Goal: Transaction & Acquisition: Purchase product/service

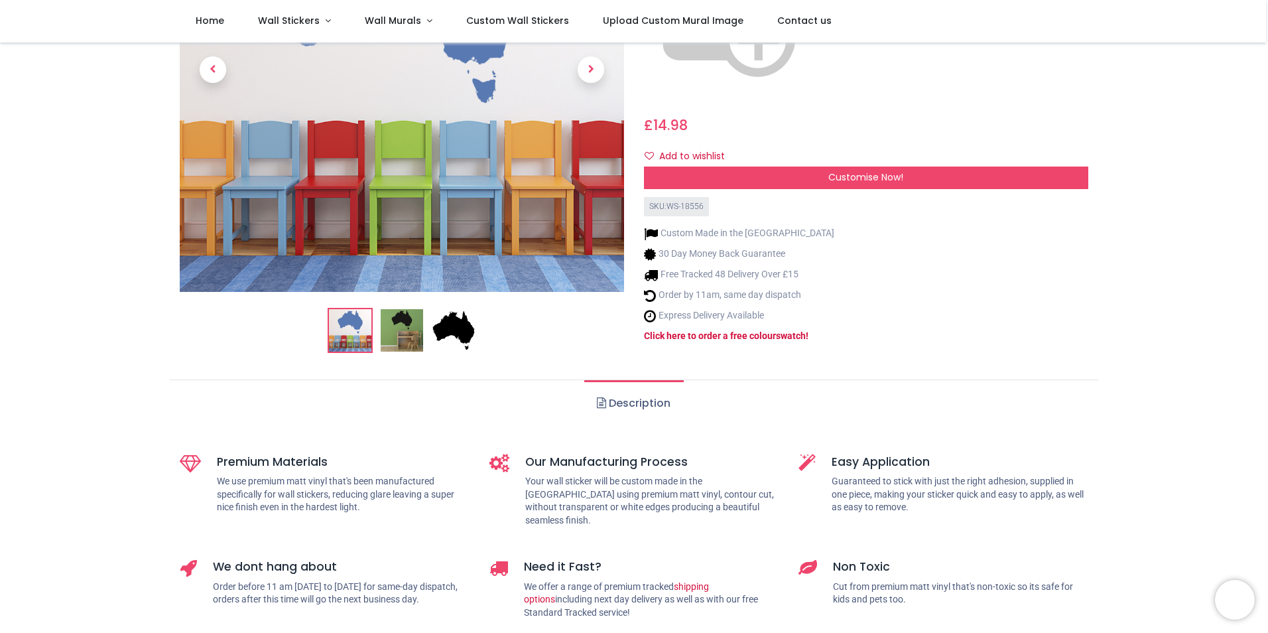
scroll to position [290, 0]
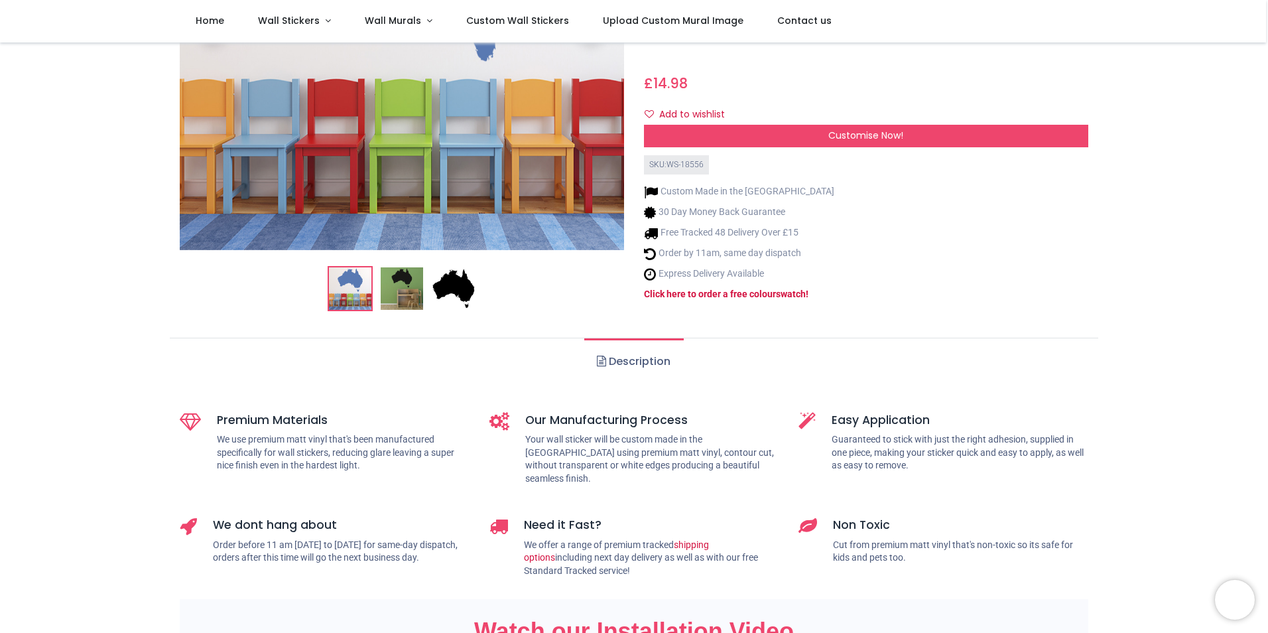
click at [350, 282] on img at bounding box center [350, 288] width 42 height 42
click at [346, 267] on img at bounding box center [350, 288] width 42 height 42
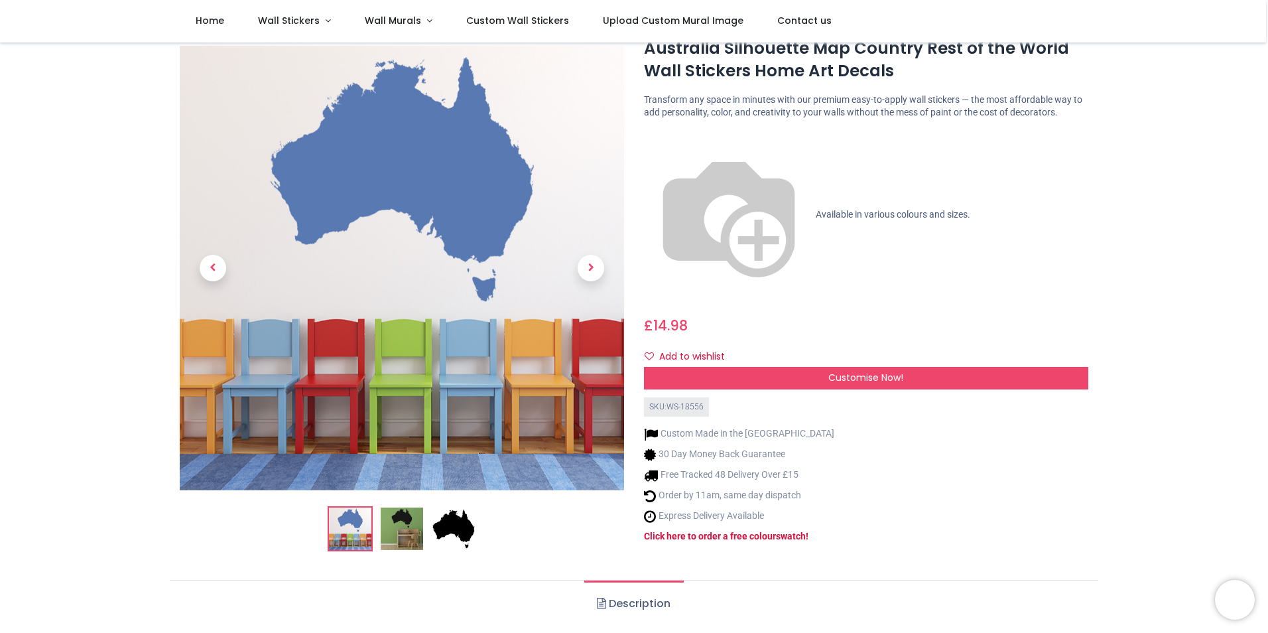
scroll to position [0, 0]
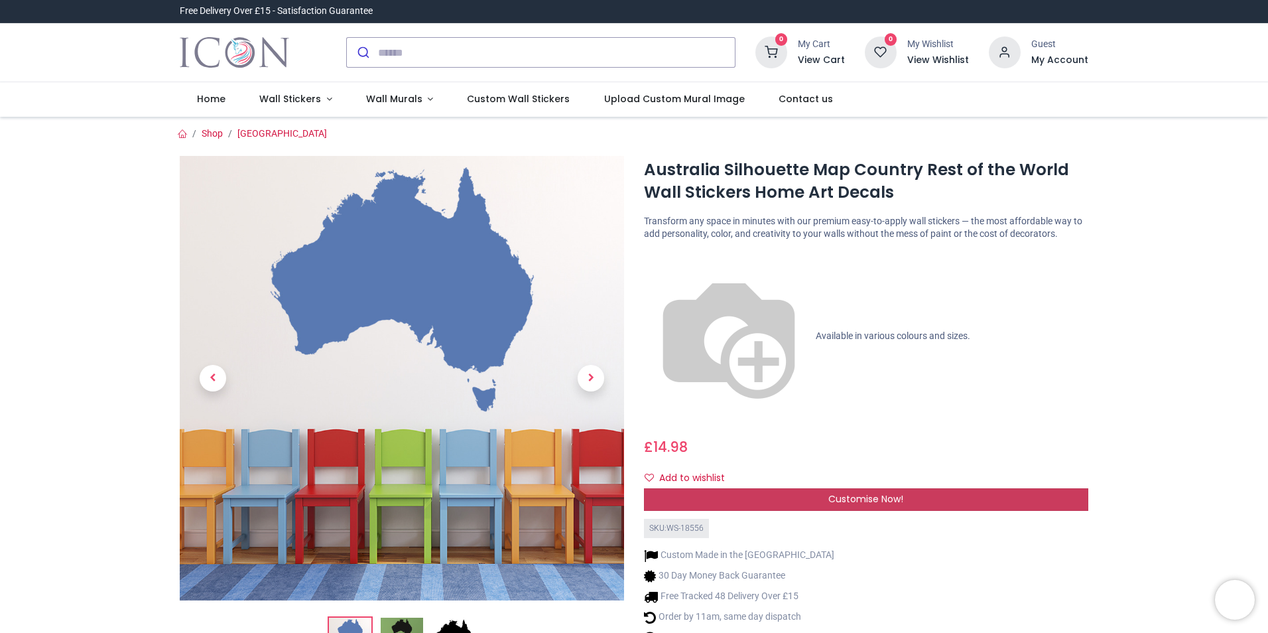
click at [793, 488] on div "Customise Now!" at bounding box center [866, 499] width 444 height 23
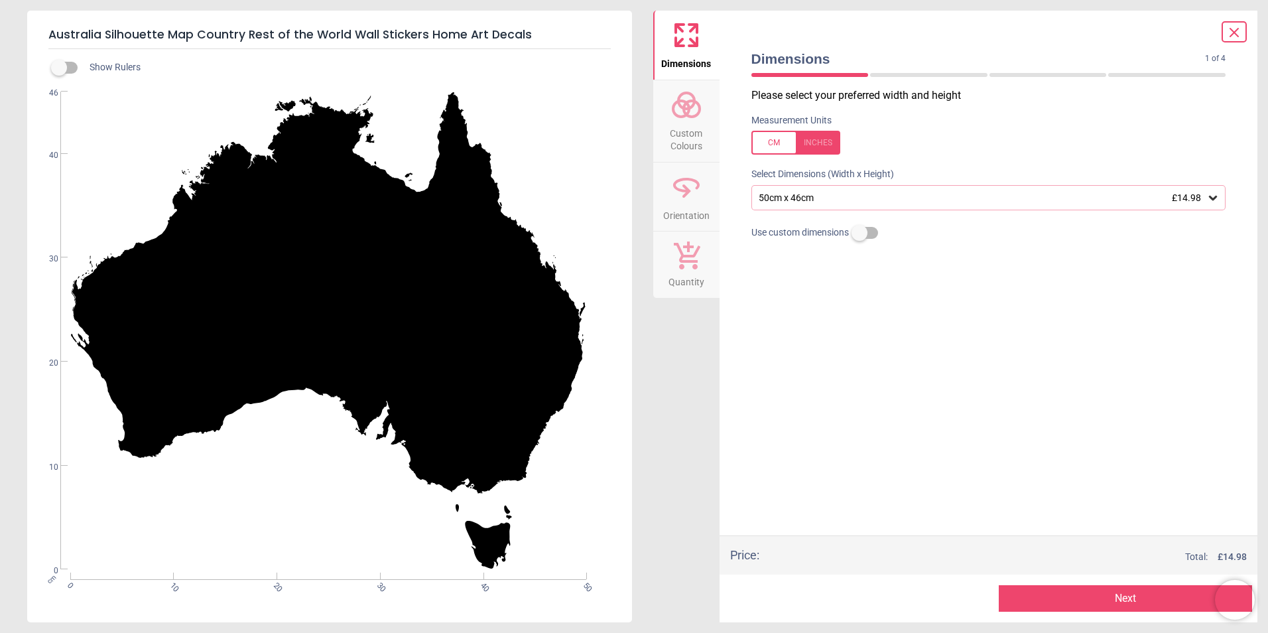
click at [680, 114] on icon at bounding box center [687, 105] width 32 height 32
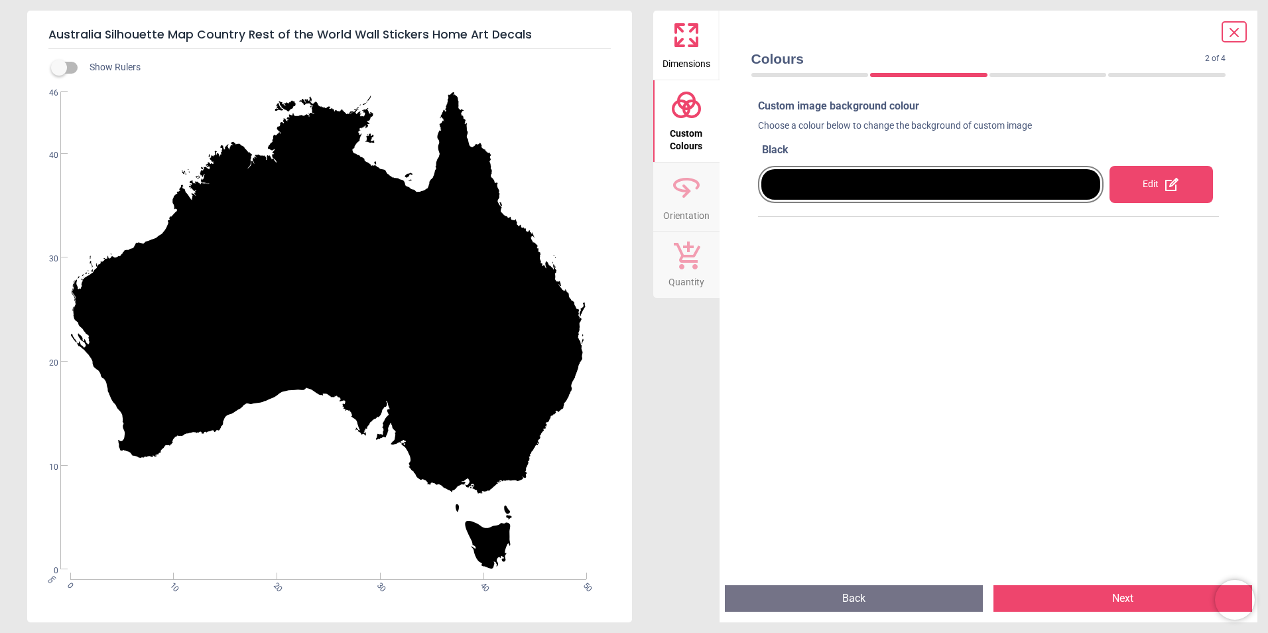
click at [679, 133] on span "Custom Colours" at bounding box center [687, 137] width 64 height 33
click at [1041, 181] on div at bounding box center [931, 184] width 340 height 31
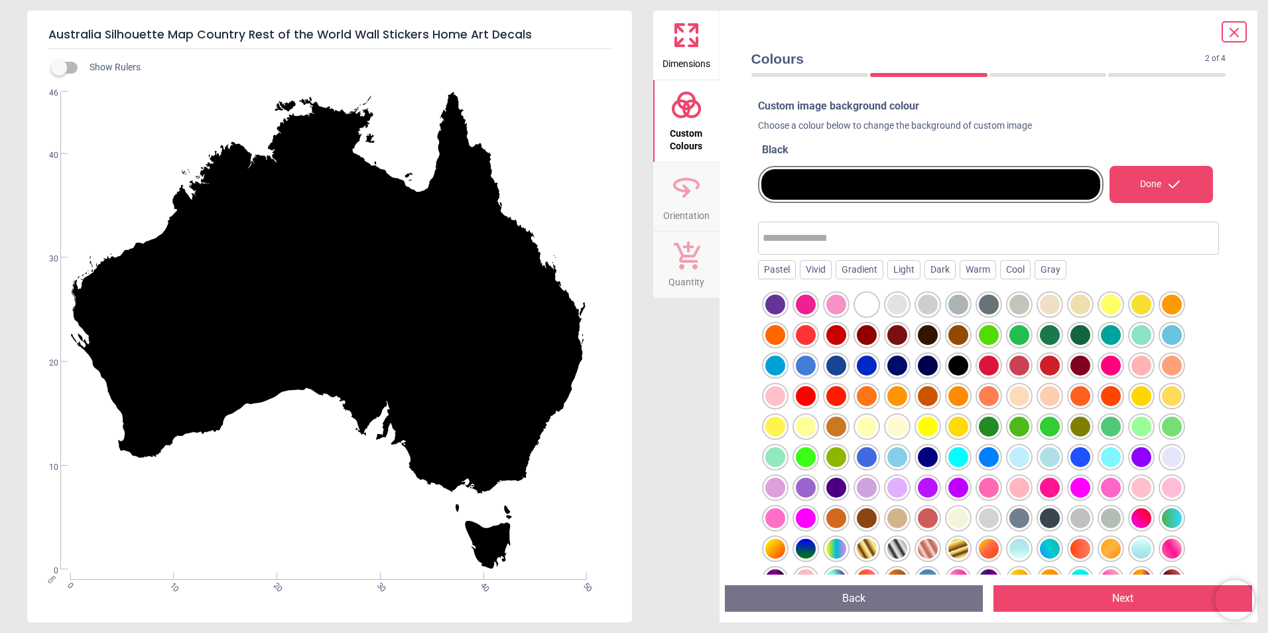
click at [858, 335] on div at bounding box center [867, 335] width 20 height 20
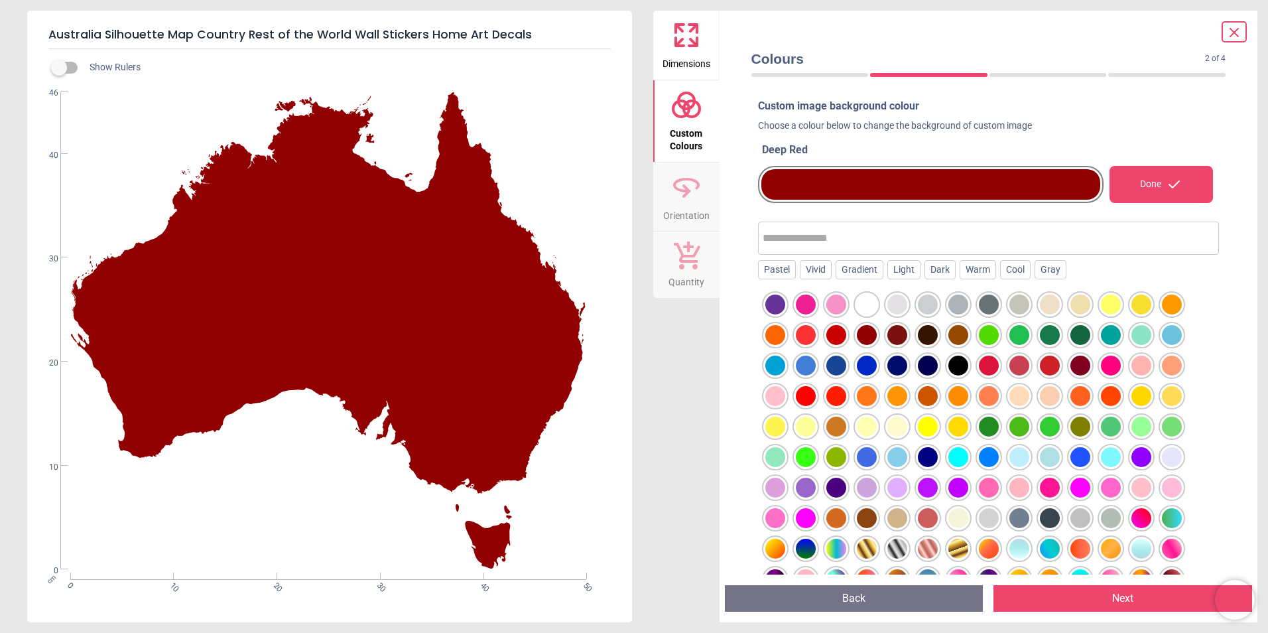
click at [895, 333] on div at bounding box center [897, 335] width 20 height 20
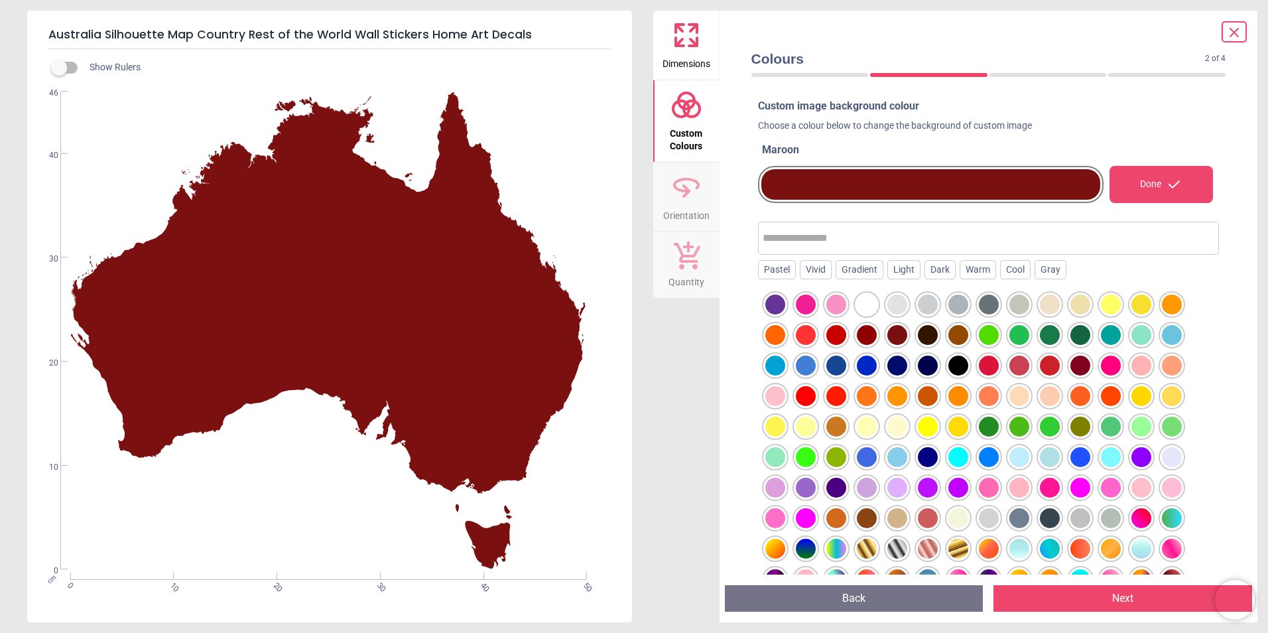
click at [954, 336] on div at bounding box center [958, 335] width 20 height 20
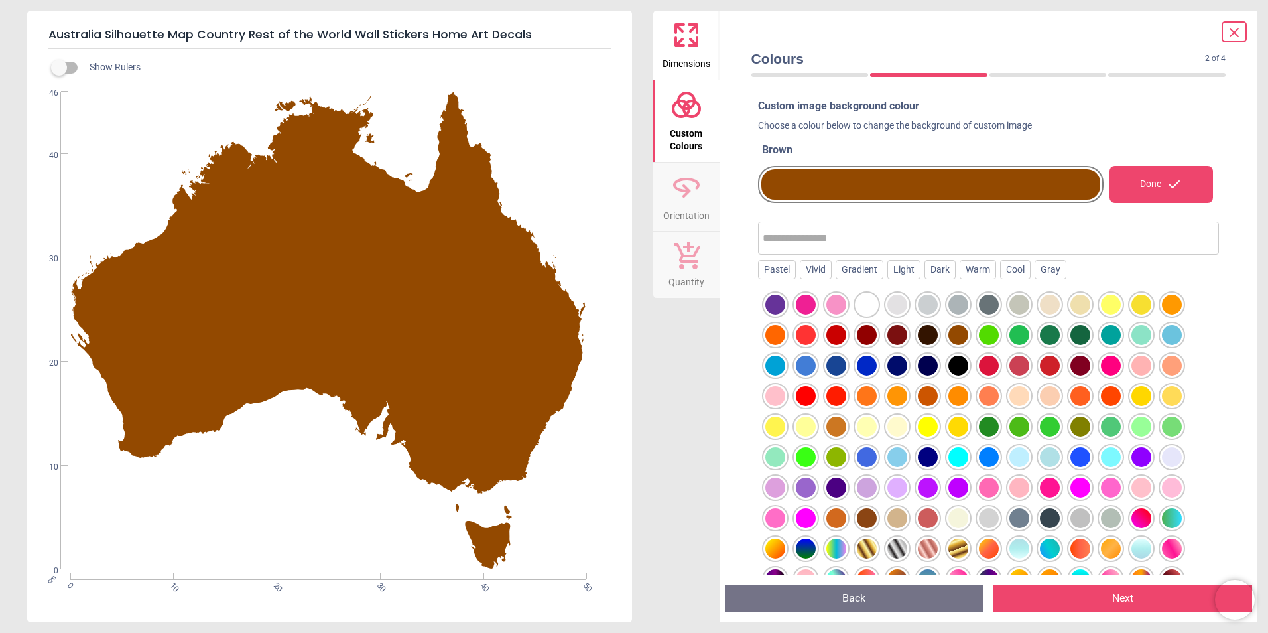
click at [930, 397] on div at bounding box center [928, 396] width 20 height 20
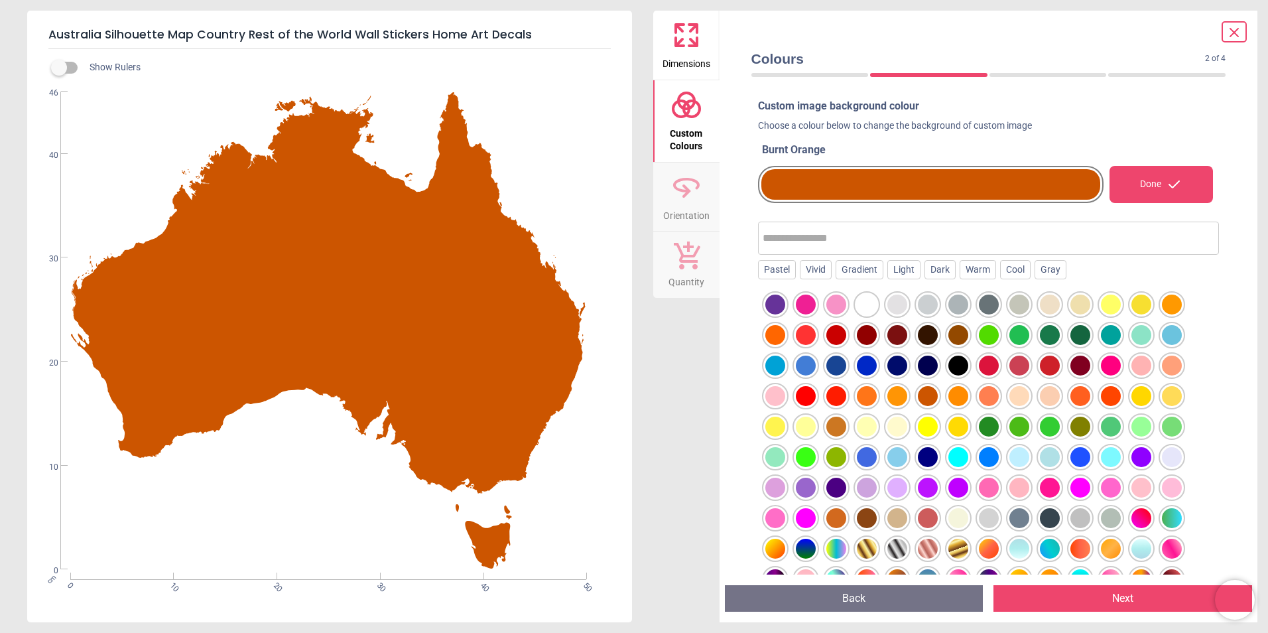
click at [835, 428] on div at bounding box center [836, 427] width 20 height 20
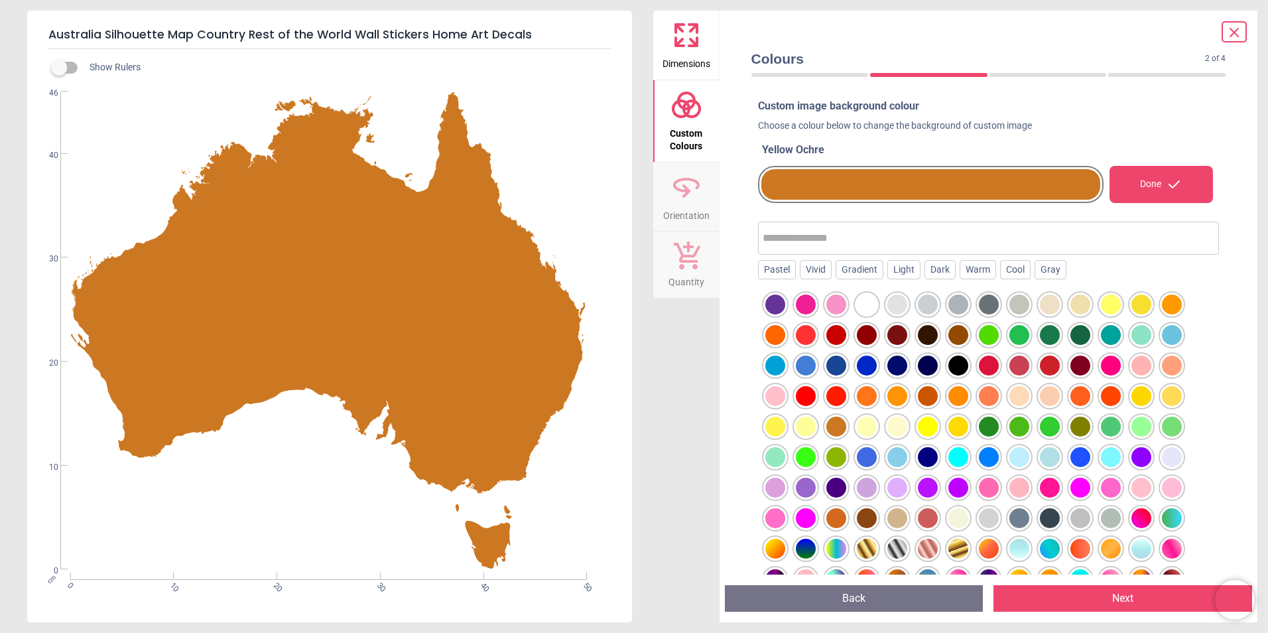
click at [925, 401] on div at bounding box center [928, 396] width 20 height 20
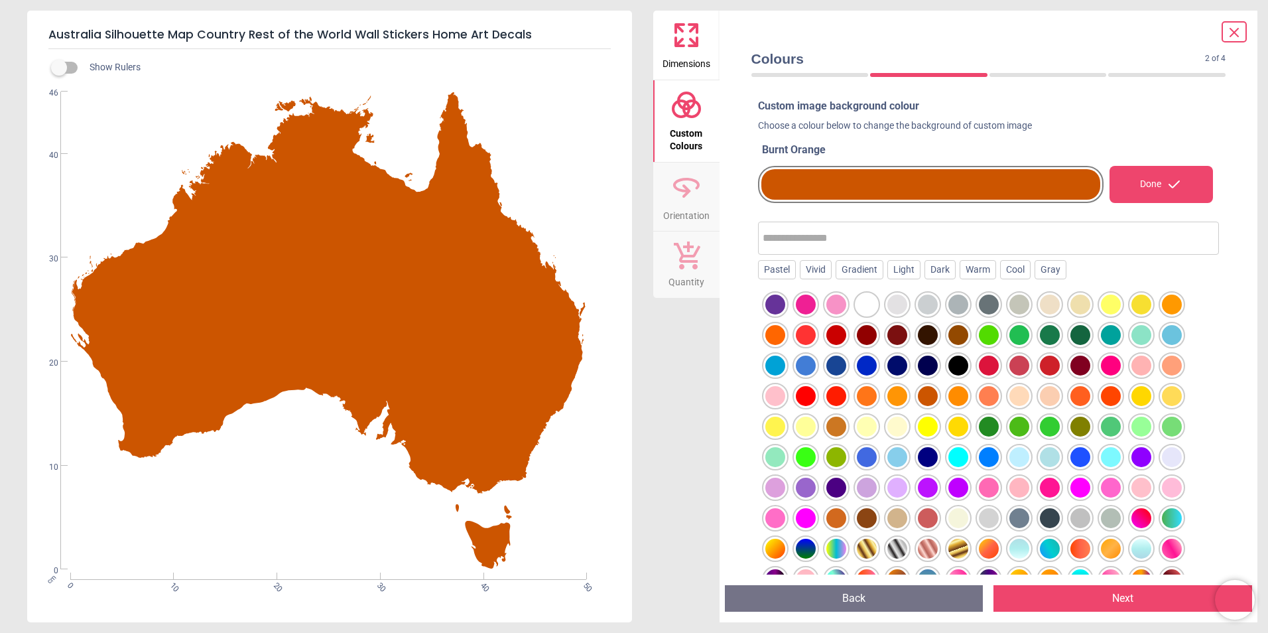
click at [836, 428] on div at bounding box center [836, 427] width 20 height 20
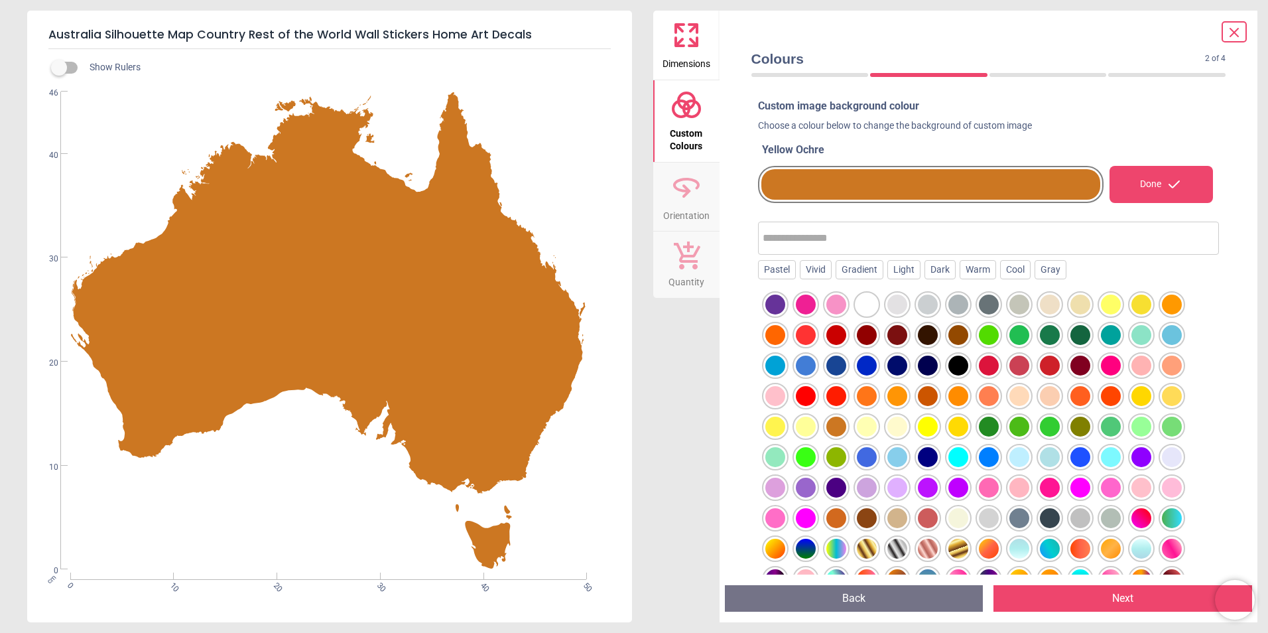
click at [925, 394] on div at bounding box center [928, 396] width 20 height 20
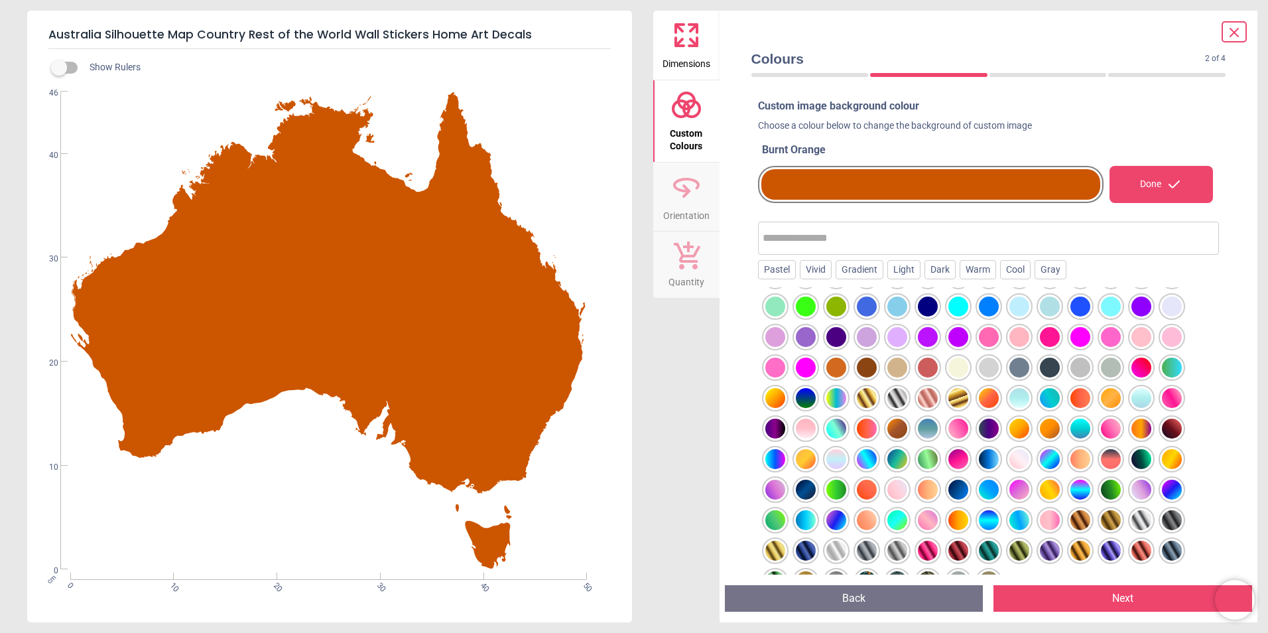
scroll to position [147, 0]
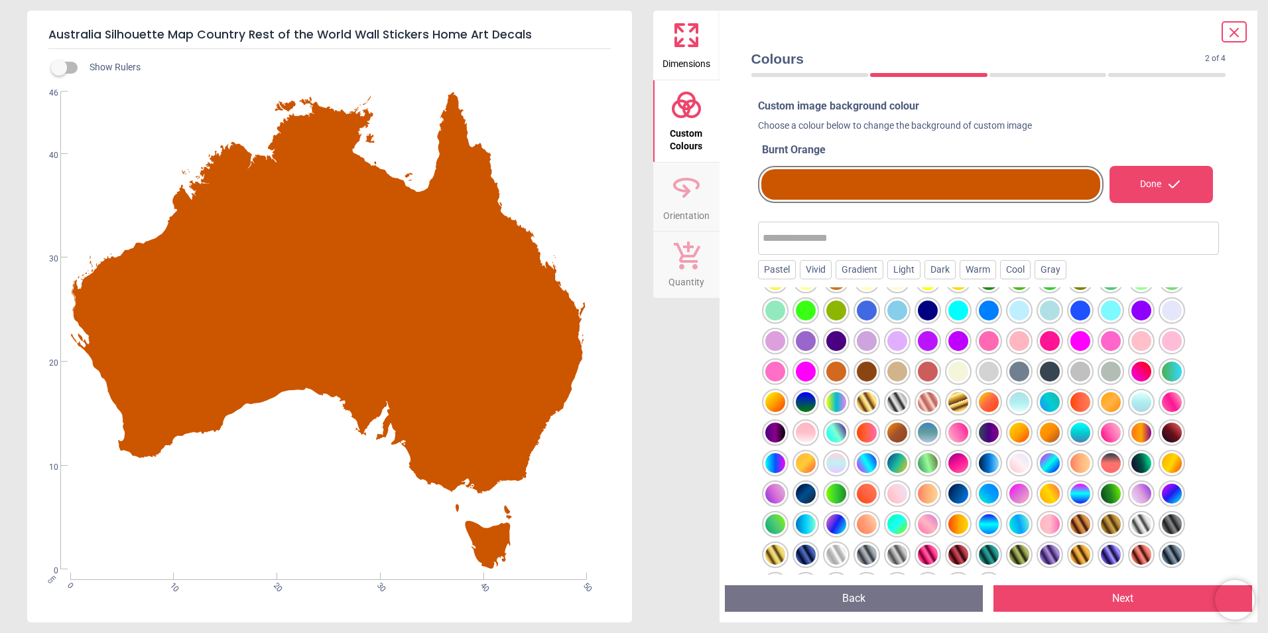
click at [898, 428] on div at bounding box center [897, 433] width 20 height 20
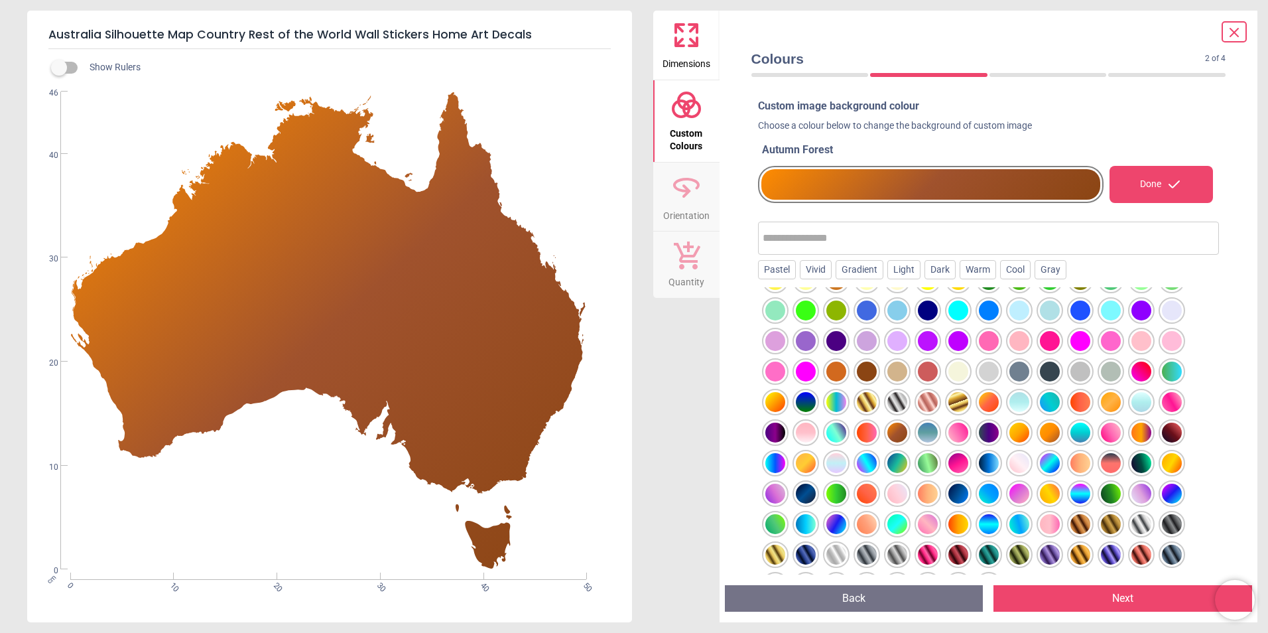
click at [831, 372] on div at bounding box center [836, 371] width 20 height 20
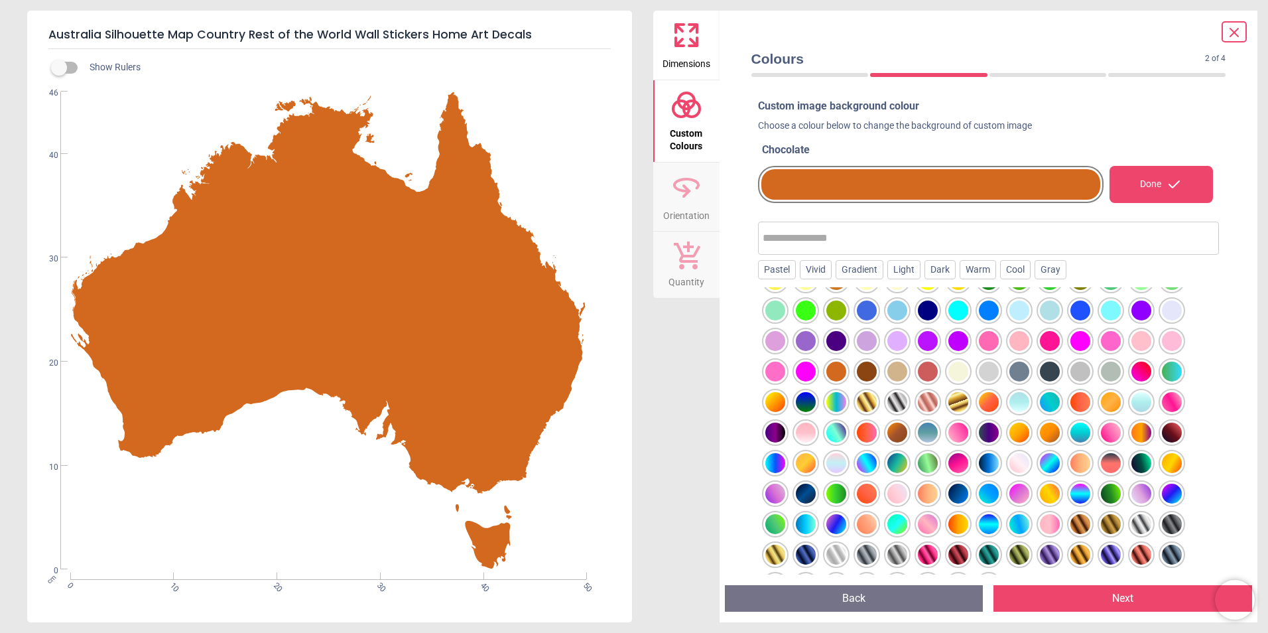
click at [834, 369] on div at bounding box center [836, 371] width 20 height 20
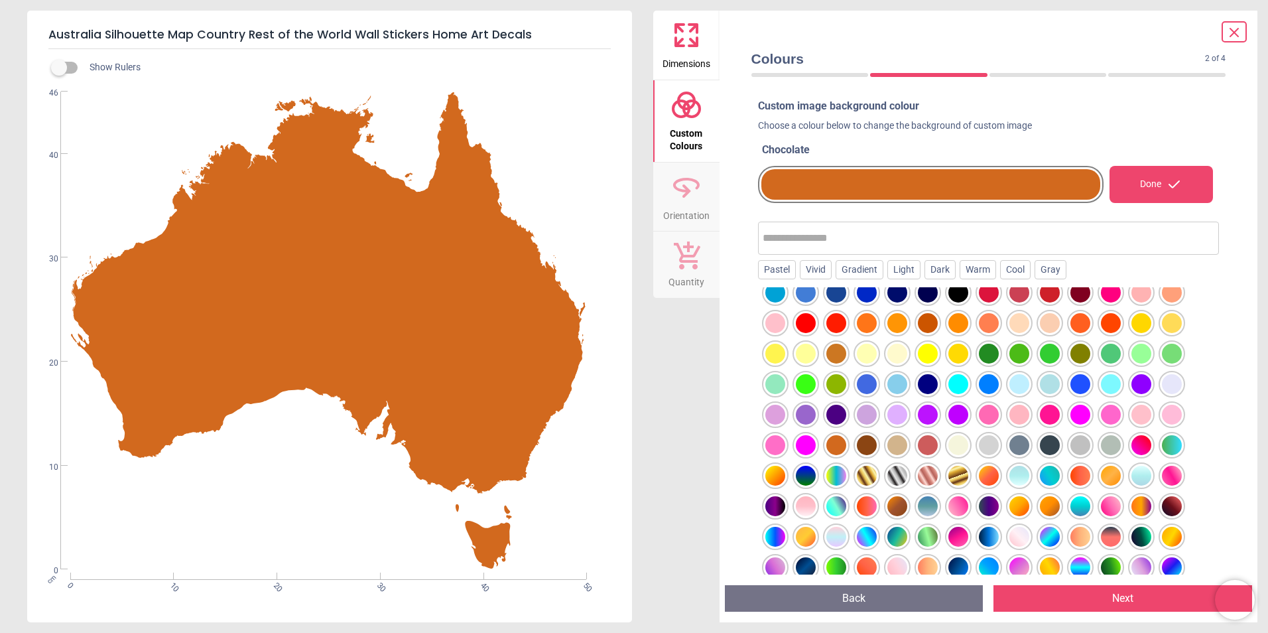
scroll to position [65, 0]
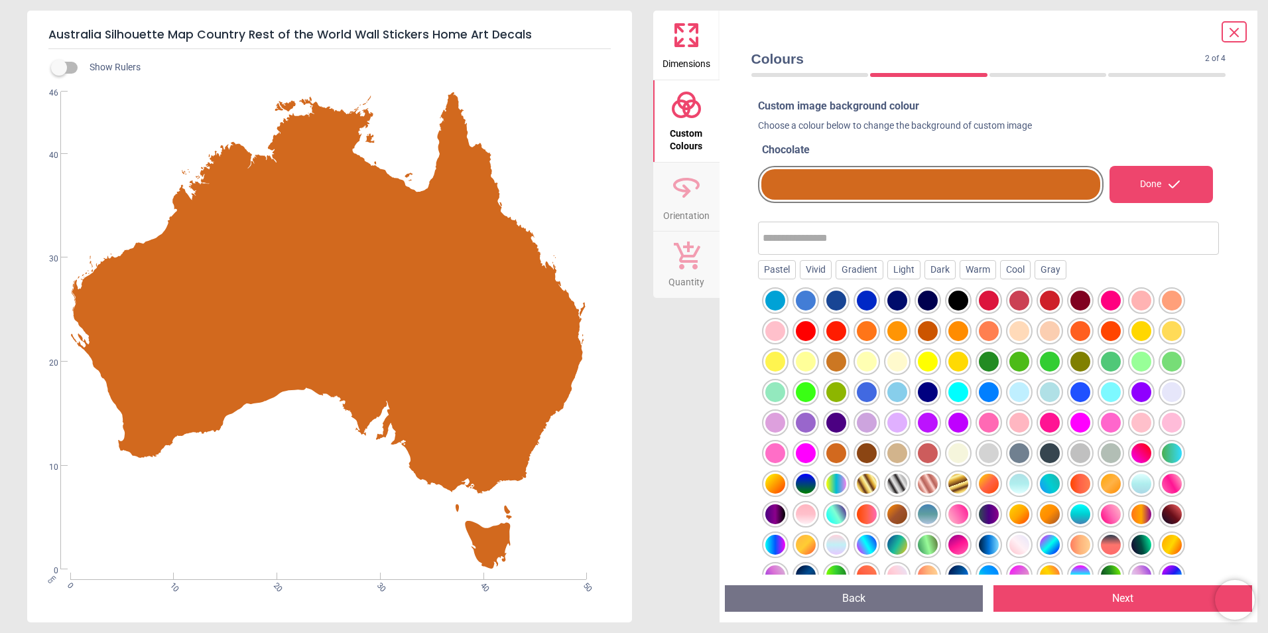
click at [928, 336] on div at bounding box center [928, 331] width 20 height 20
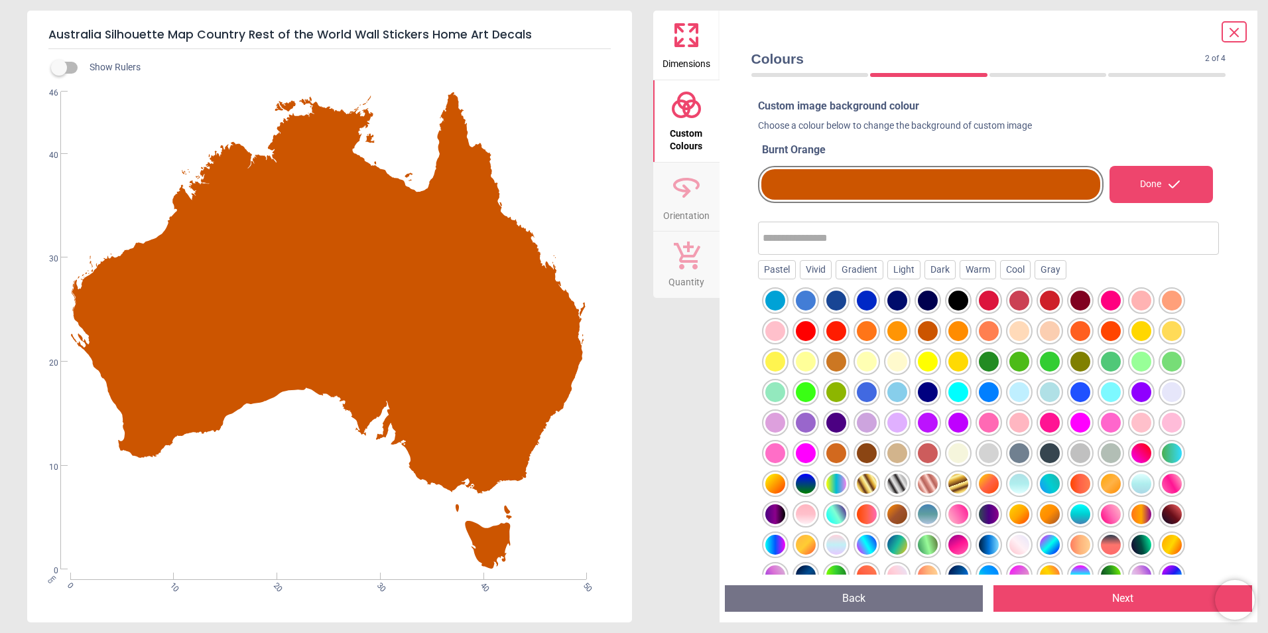
click at [831, 457] on div at bounding box center [836, 453] width 20 height 20
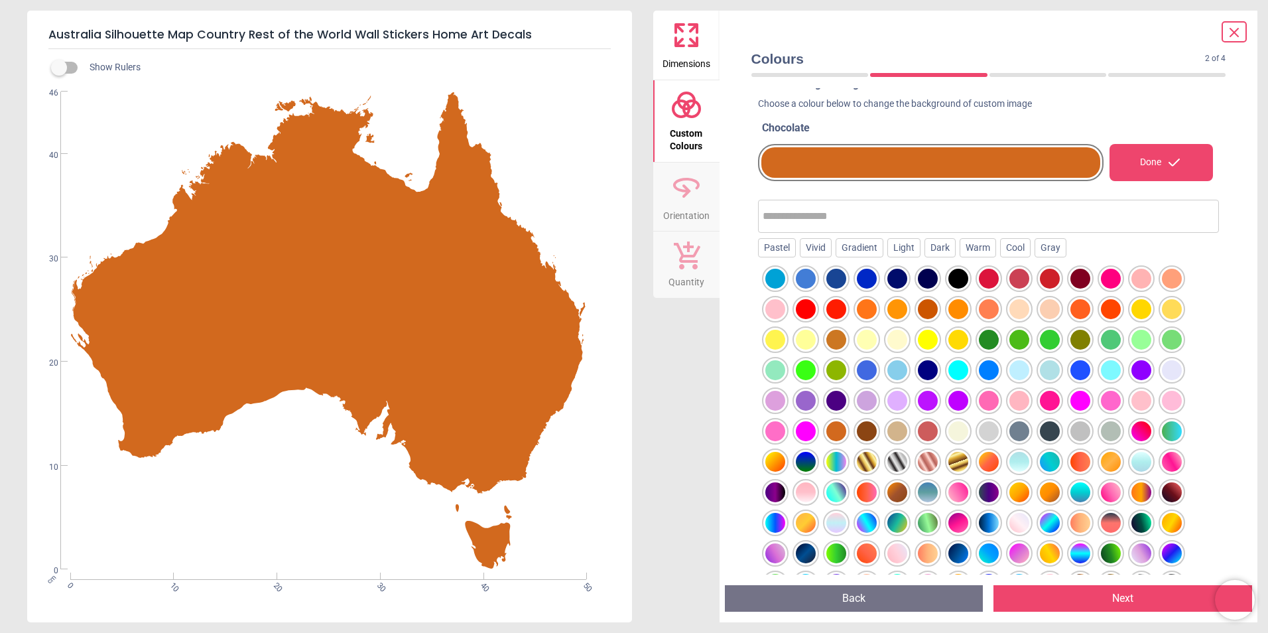
scroll to position [0, 0]
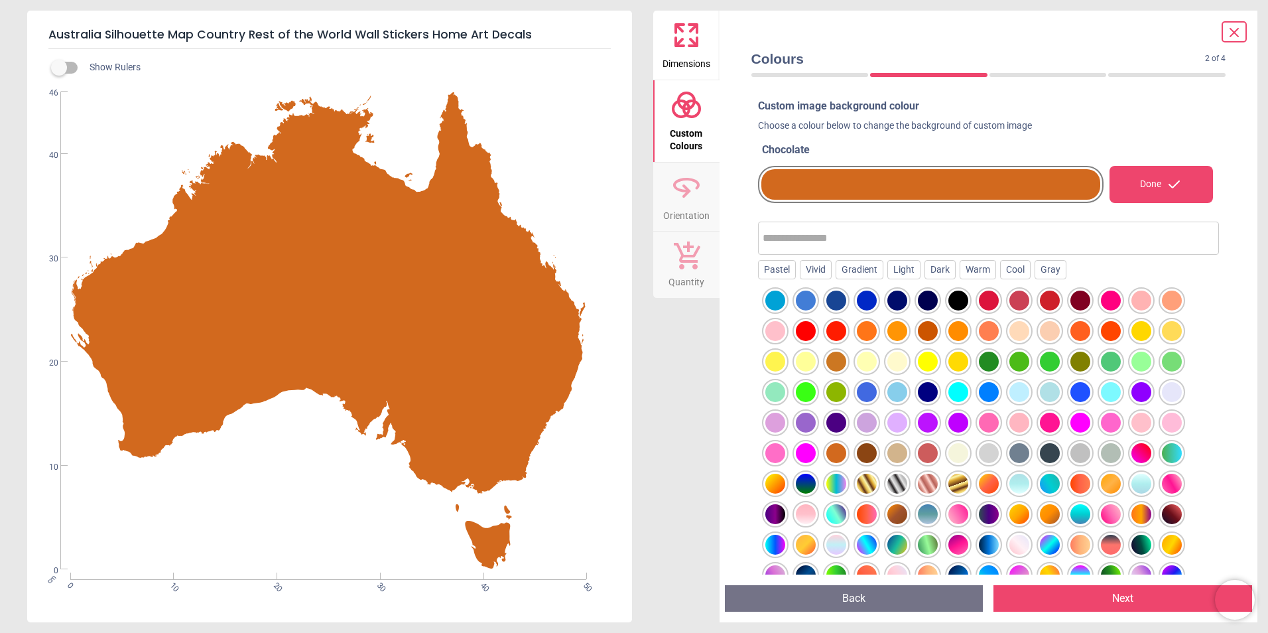
click at [932, 332] on div at bounding box center [928, 331] width 20 height 20
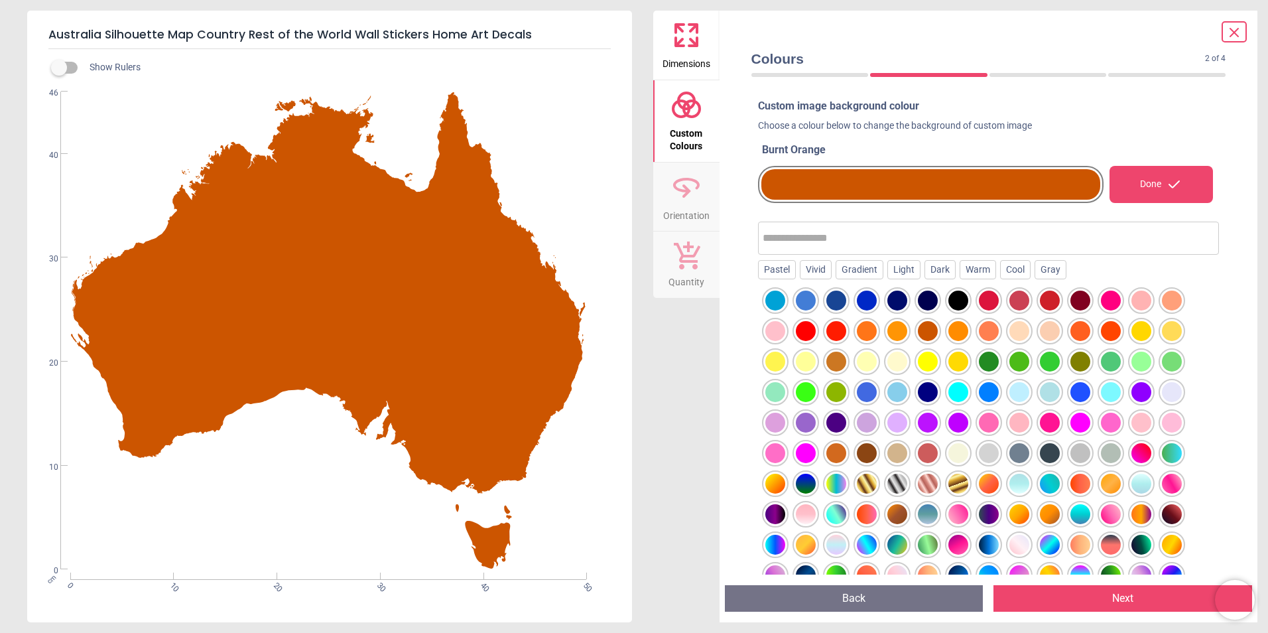
click at [832, 454] on div at bounding box center [836, 453] width 20 height 20
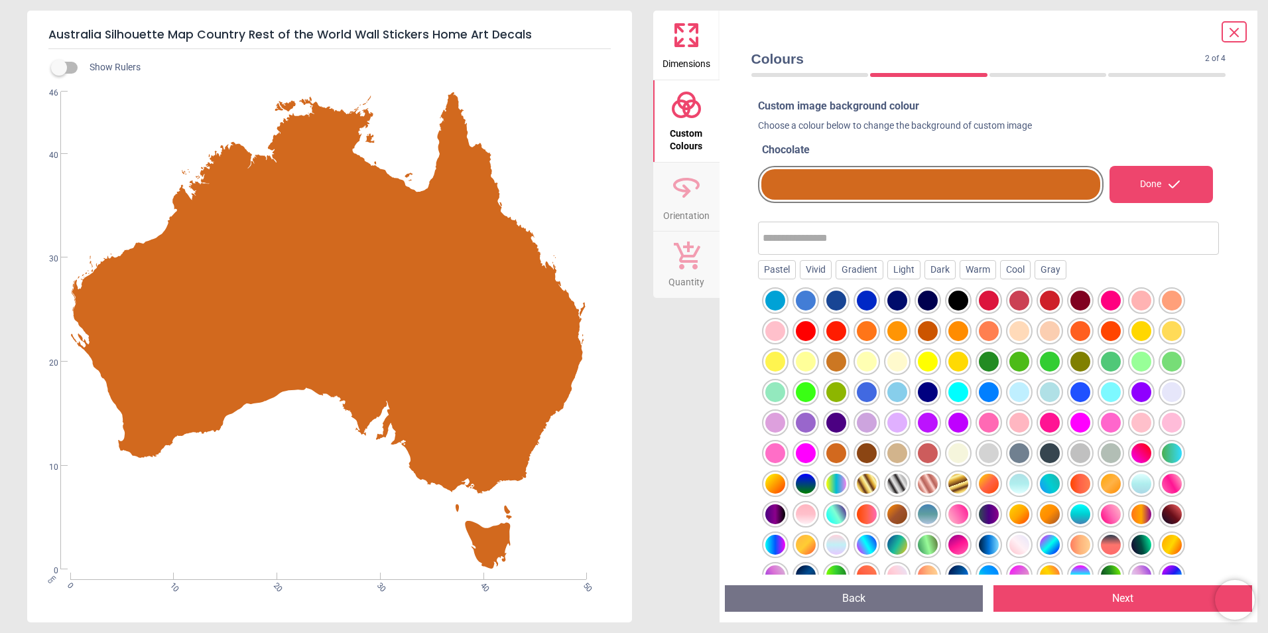
click at [931, 334] on div at bounding box center [928, 331] width 20 height 20
